Goal: Task Accomplishment & Management: Use online tool/utility

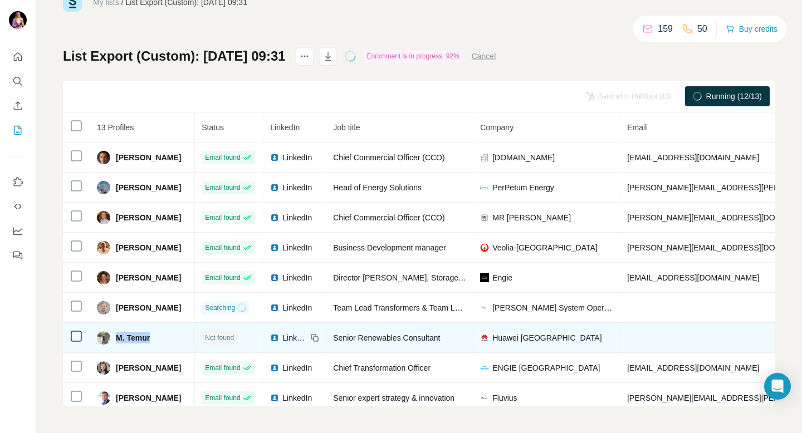
drag, startPoint x: 162, startPoint y: 342, endPoint x: 116, endPoint y: 340, distance: 46.3
click at [116, 340] on div "M. Temur" at bounding box center [142, 338] width 91 height 13
copy span "M. Temur"
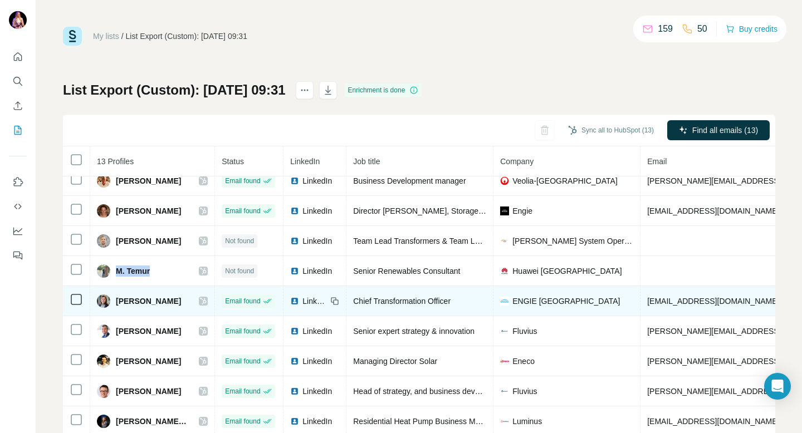
scroll to position [127, 0]
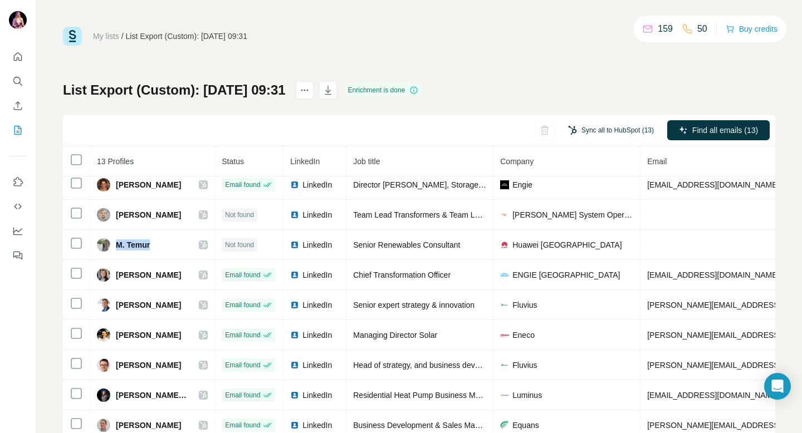
click at [596, 131] on button "Sync all to HubSpot (13)" at bounding box center [610, 130] width 101 height 17
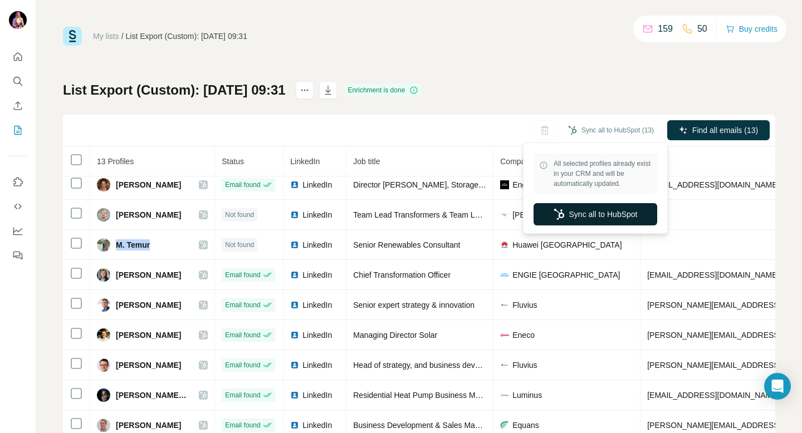
click at [584, 213] on button "Sync all to HubSpot" at bounding box center [596, 214] width 124 height 22
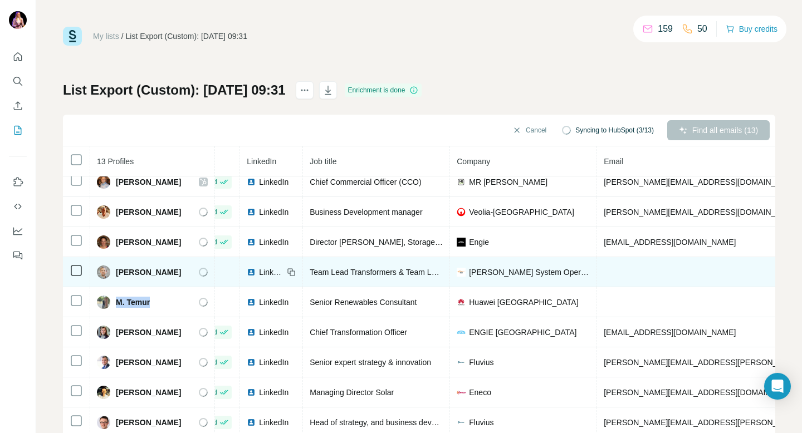
scroll to position [70, 0]
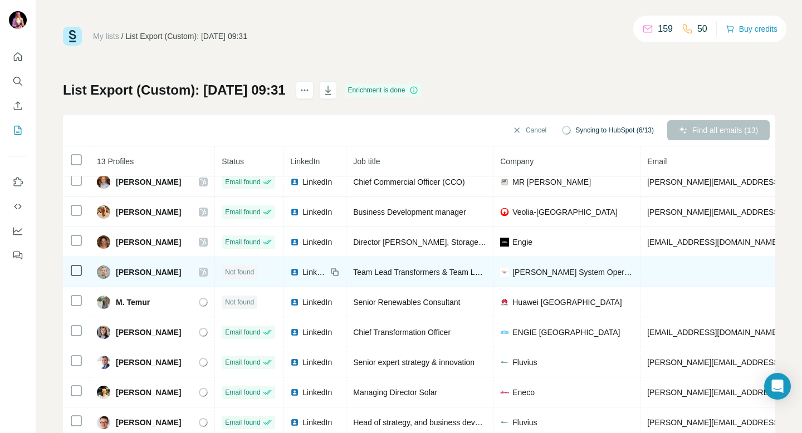
click at [116, 272] on span "[PERSON_NAME]" at bounding box center [148, 272] width 65 height 11
click at [330, 273] on icon at bounding box center [334, 272] width 9 height 9
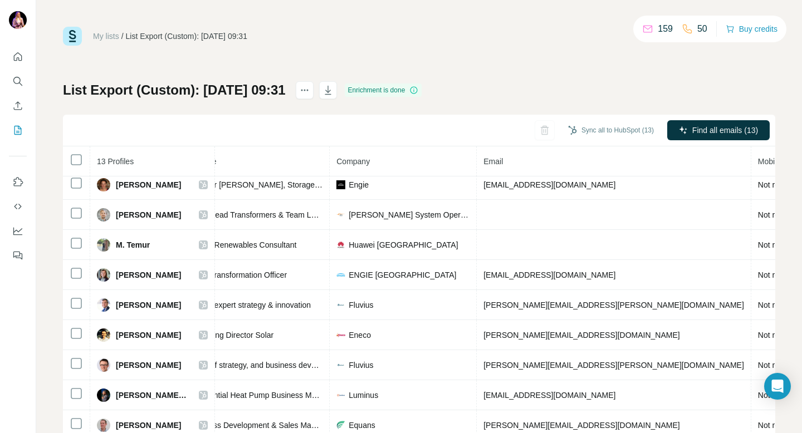
scroll to position [127, 228]
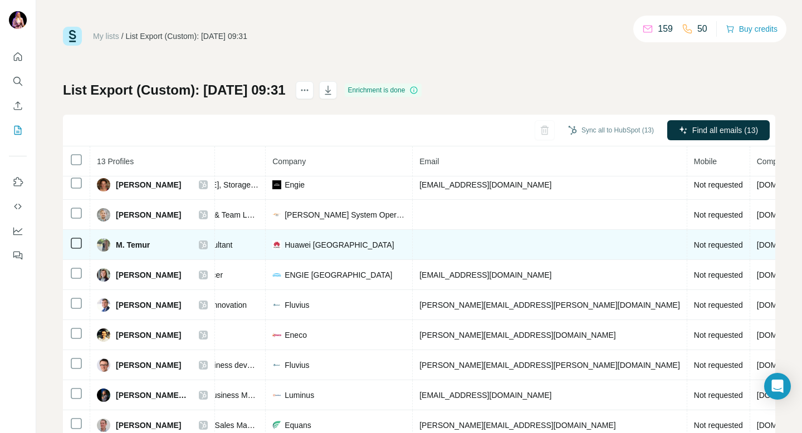
click at [444, 238] on td at bounding box center [550, 245] width 275 height 30
click at [444, 246] on td at bounding box center [550, 245] width 275 height 30
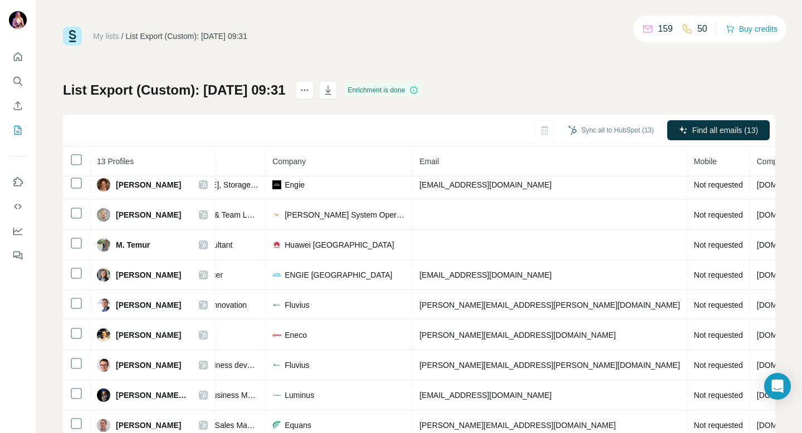
scroll to position [126, 228]
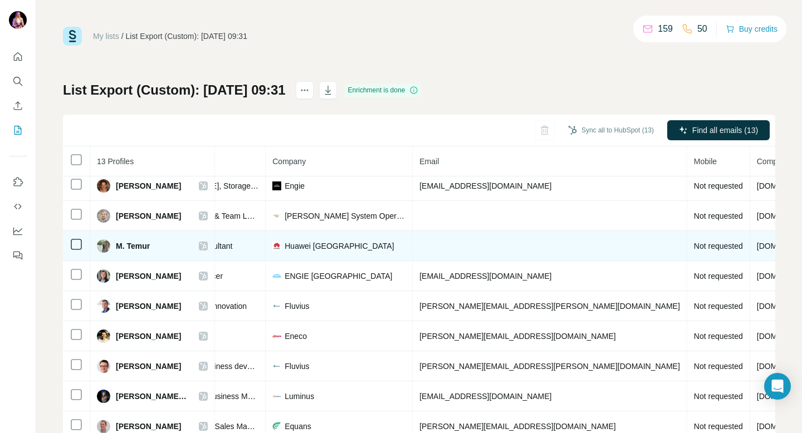
click at [694, 249] on span "Not requested" at bounding box center [718, 246] width 49 height 9
click at [694, 246] on span "Not requested" at bounding box center [718, 246] width 49 height 9
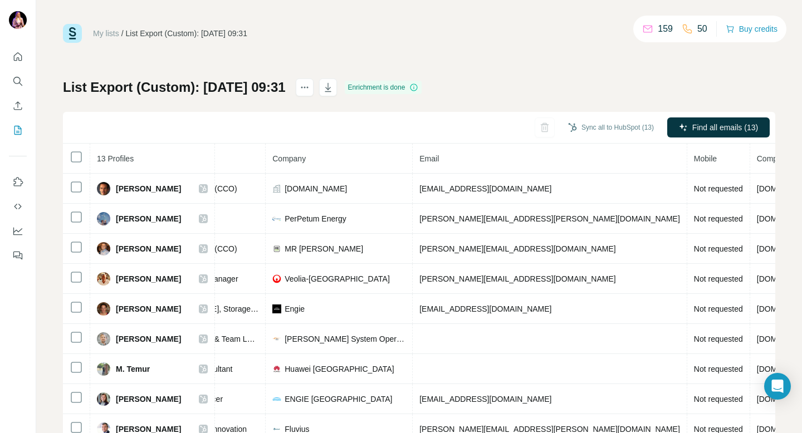
scroll to position [1, 0]
